Goal: Navigation & Orientation: Find specific page/section

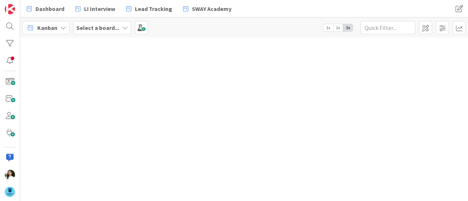
click at [110, 28] on b "Select a board..." at bounding box center [97, 27] width 43 height 7
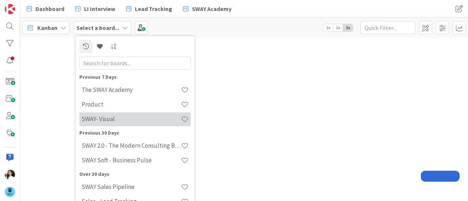
click at [108, 119] on h4 "SWAY- Visual" at bounding box center [130, 118] width 99 height 7
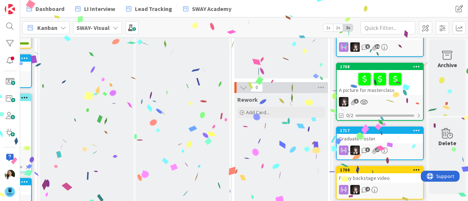
scroll to position [186, 89]
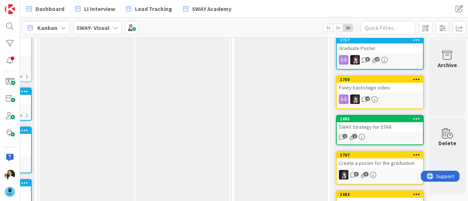
click at [95, 30] on b "SWAY- Visual" at bounding box center [92, 27] width 33 height 7
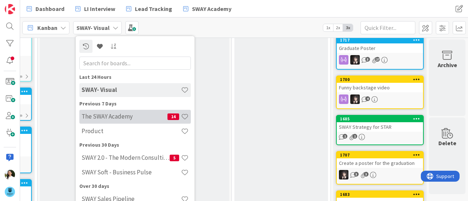
click at [124, 114] on h4 "The SWAY Academy" at bounding box center [124, 116] width 86 height 7
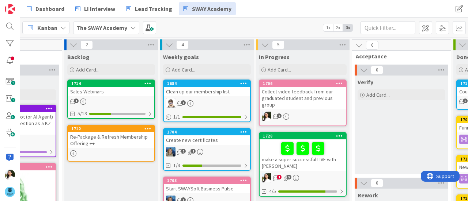
scroll to position [0, 60]
click at [331, 157] on div "make a super successful LIVE with Daniel" at bounding box center [302, 155] width 86 height 31
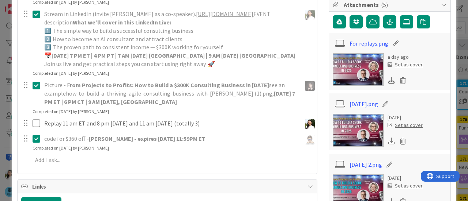
scroll to position [181, 0]
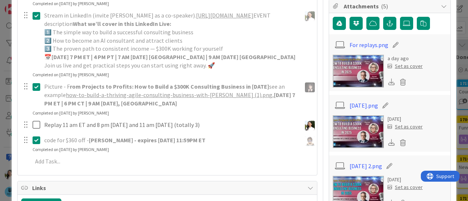
click at [388, 81] on icon at bounding box center [391, 82] width 7 height 7
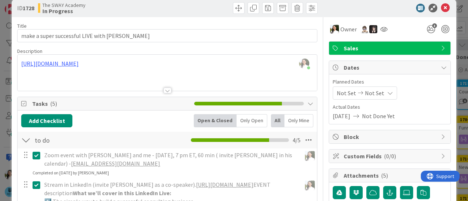
scroll to position [0, 0]
